Goal: Check status: Check status

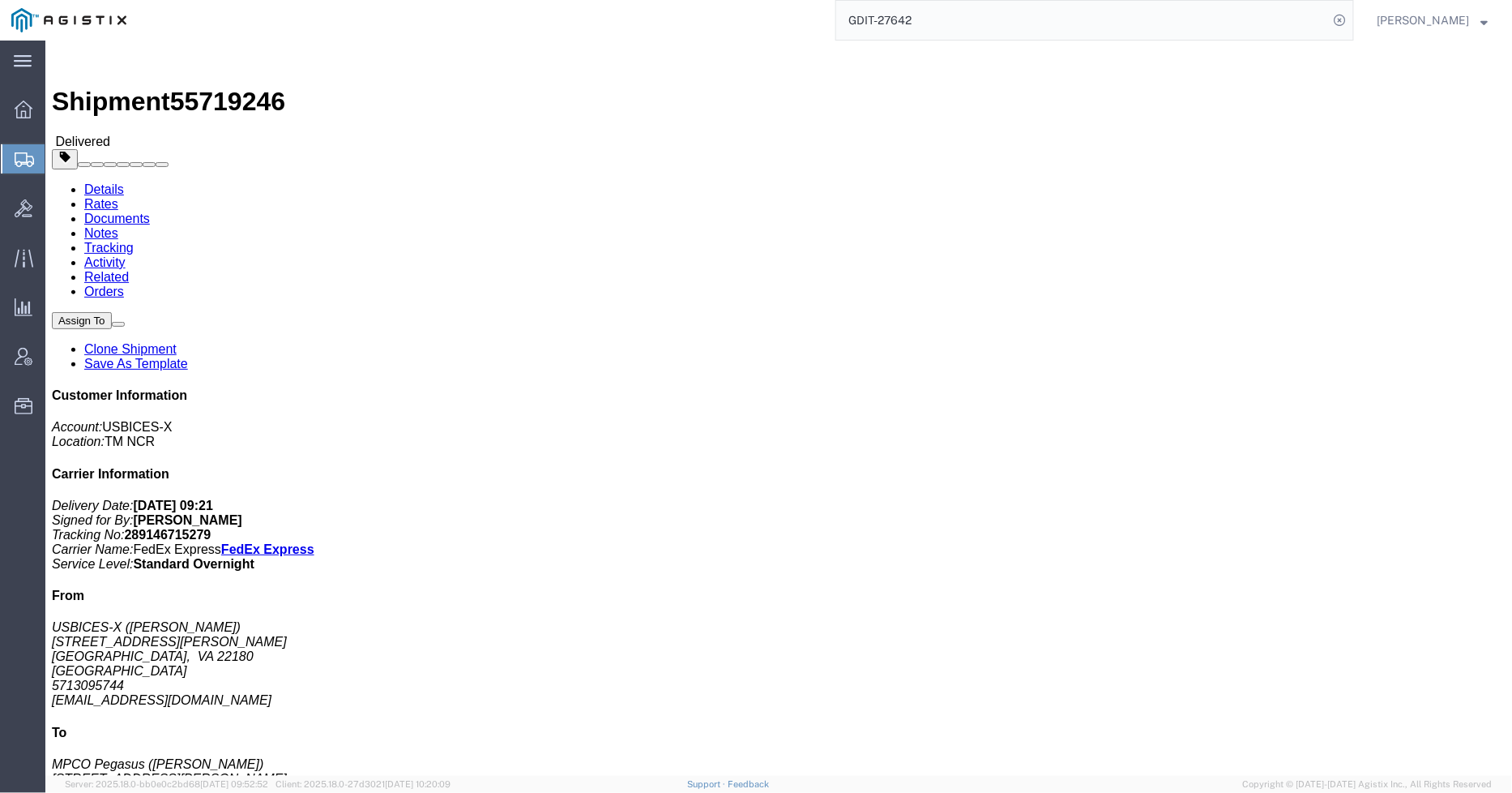
click at [823, 25] on div "GDIT-27642" at bounding box center [745, 20] width 1216 height 41
click at [29, 149] on div at bounding box center [24, 158] width 46 height 29
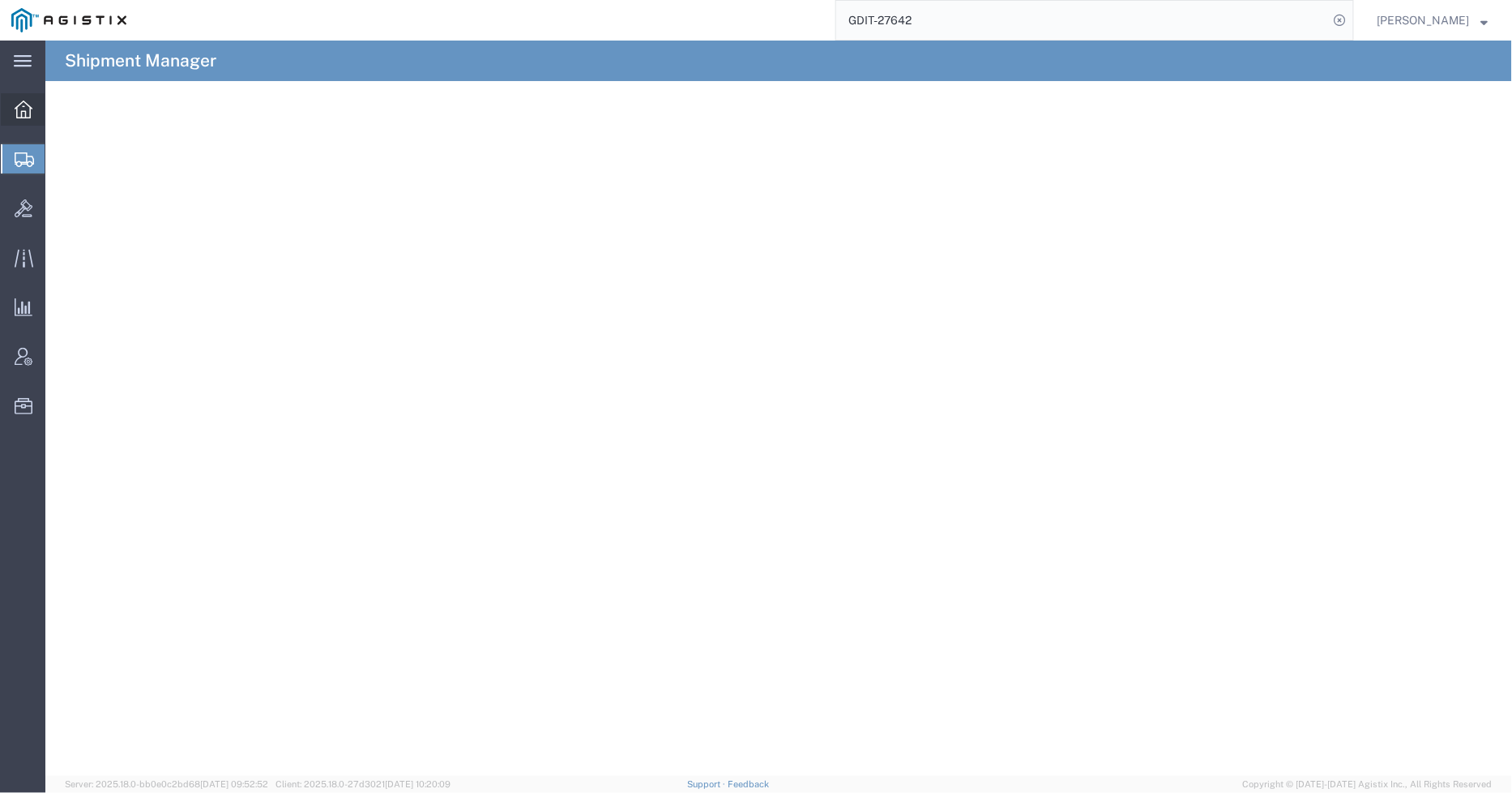
click at [28, 110] on icon at bounding box center [24, 110] width 18 height 18
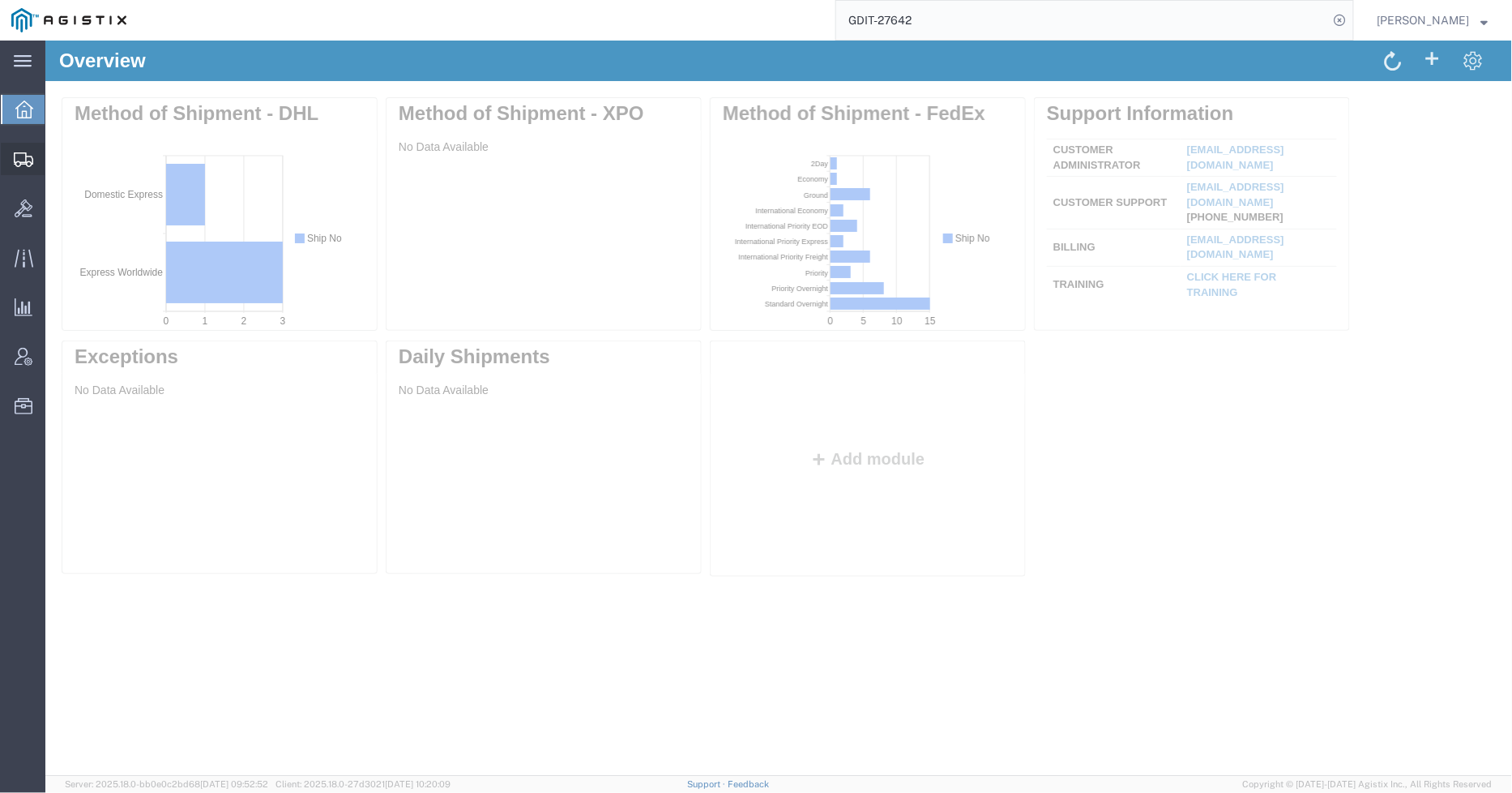
click at [17, 152] on icon at bounding box center [24, 159] width 20 height 15
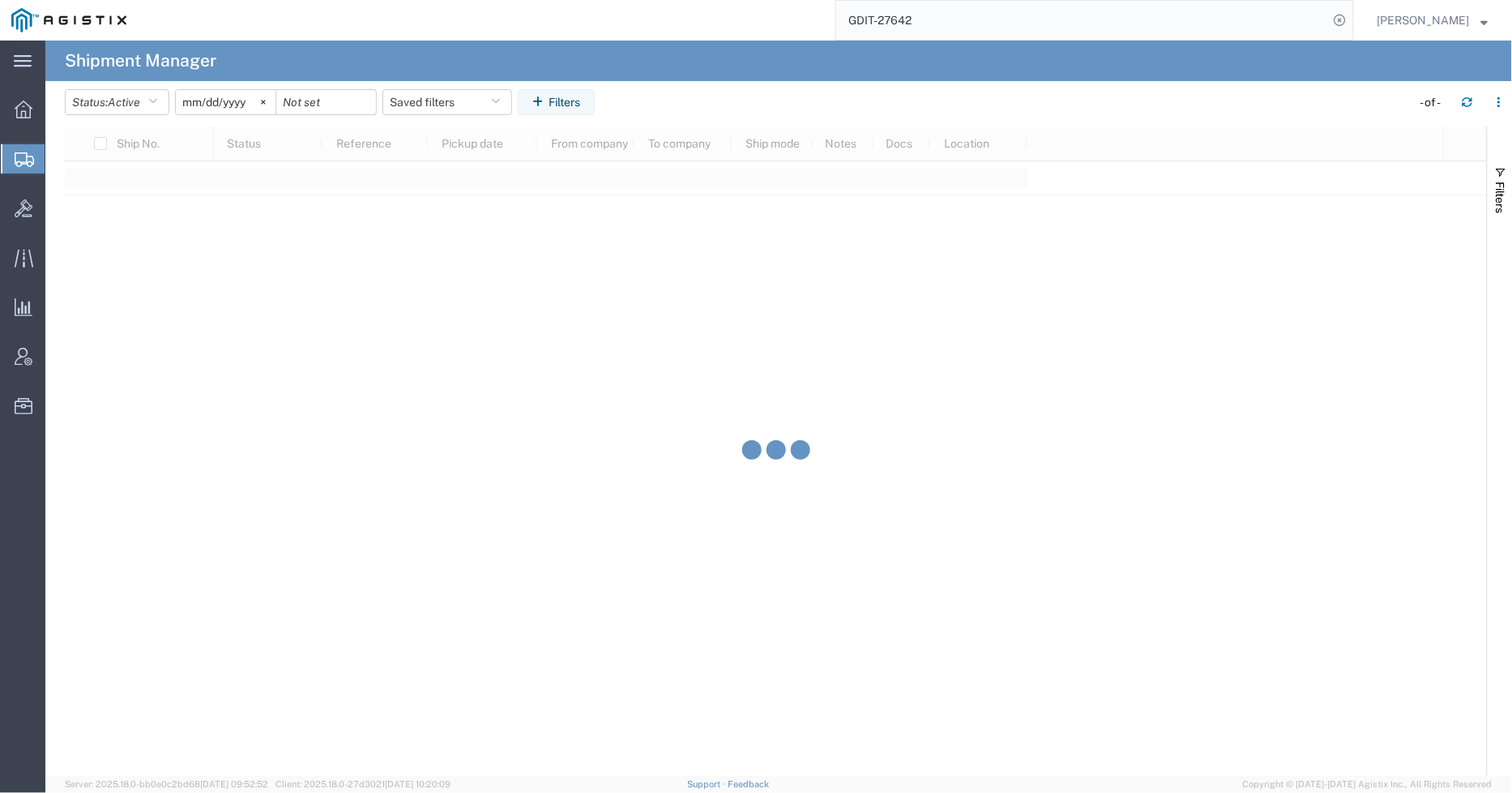
click at [956, 26] on input "GDIT-27642" at bounding box center [1083, 20] width 493 height 39
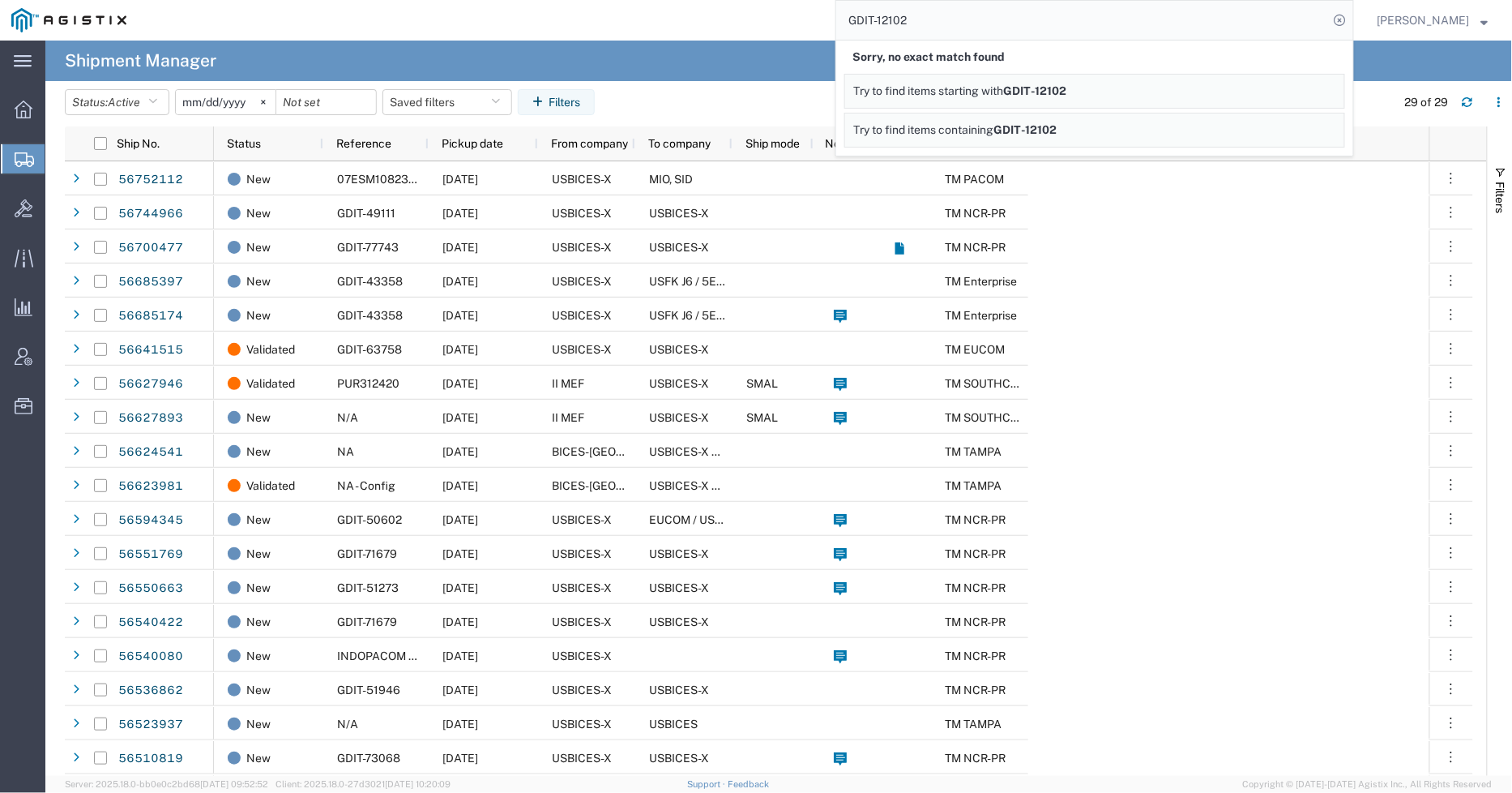
drag, startPoint x: 987, startPoint y: 22, endPoint x: 1000, endPoint y: 83, distance: 62.4
click at [986, 25] on input "GDIT-12102" at bounding box center [1083, 20] width 493 height 39
click at [39, 163] on div at bounding box center [24, 158] width 46 height 29
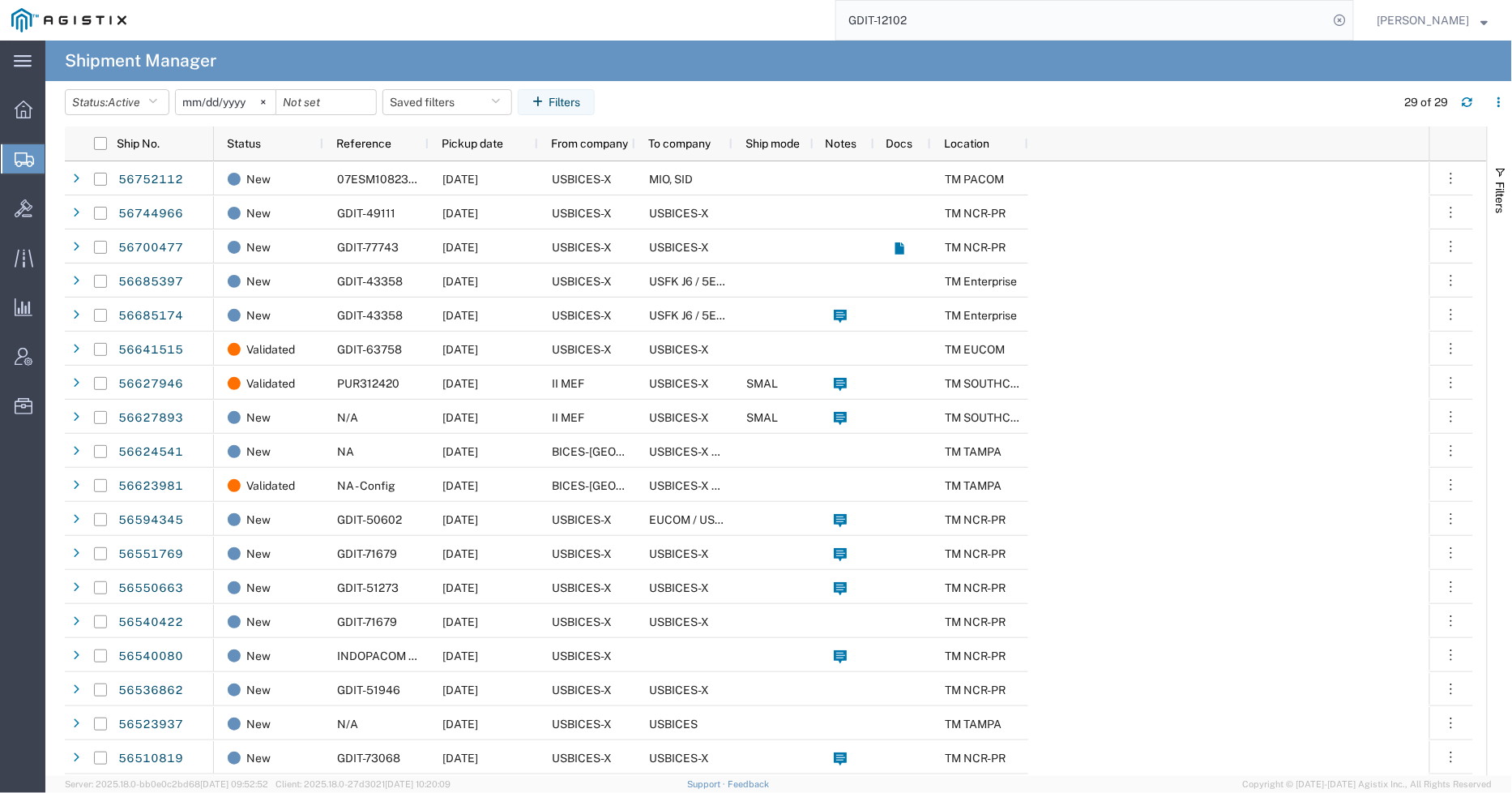
drag, startPoint x: 929, startPoint y: 12, endPoint x: 888, endPoint y: 16, distance: 41.2
click at [888, 16] on input "GDIT-12102" at bounding box center [1083, 20] width 493 height 39
type input "GDIT-13884"
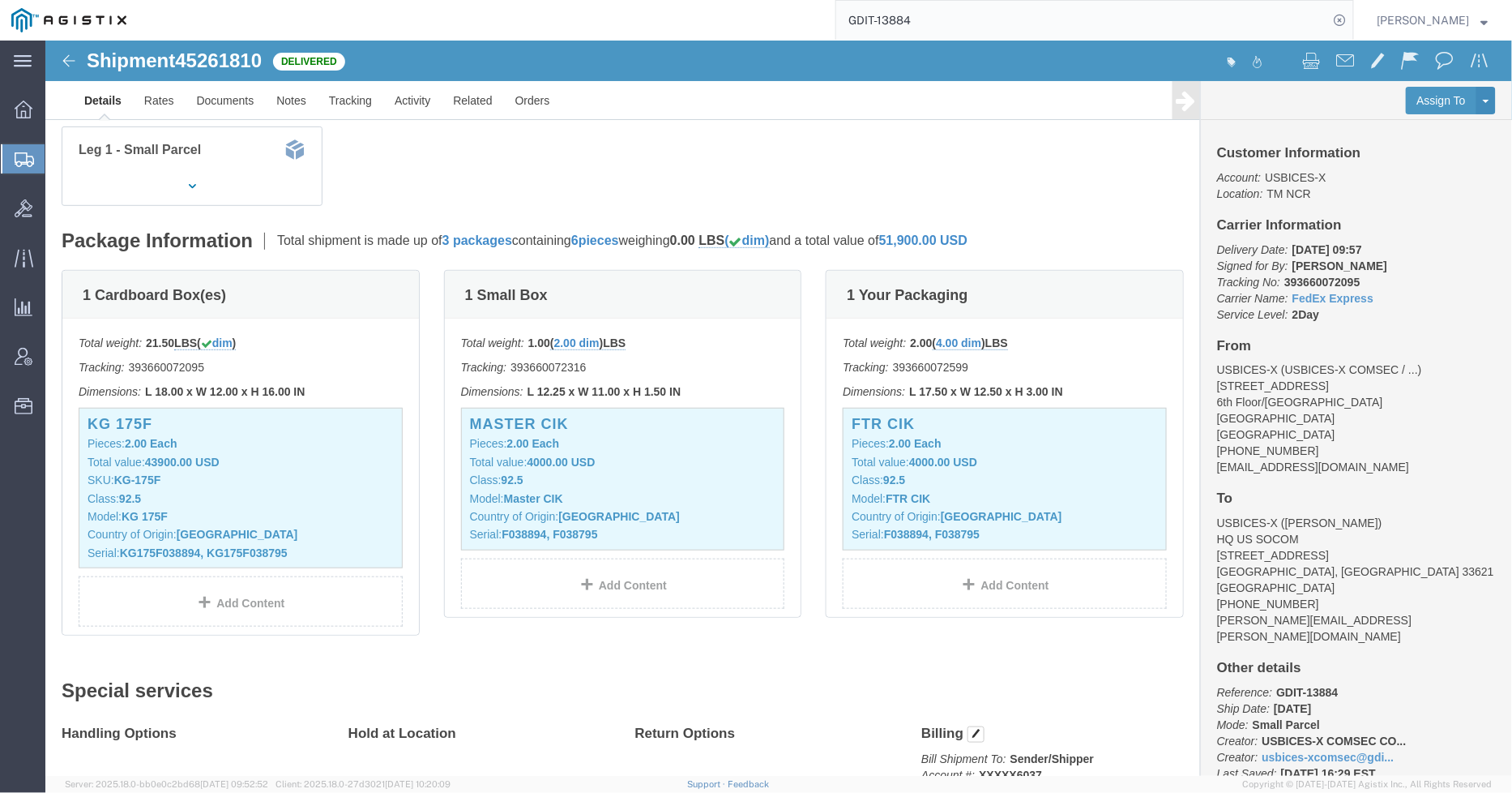
scroll to position [270, 0]
